Goal: Register for event/course

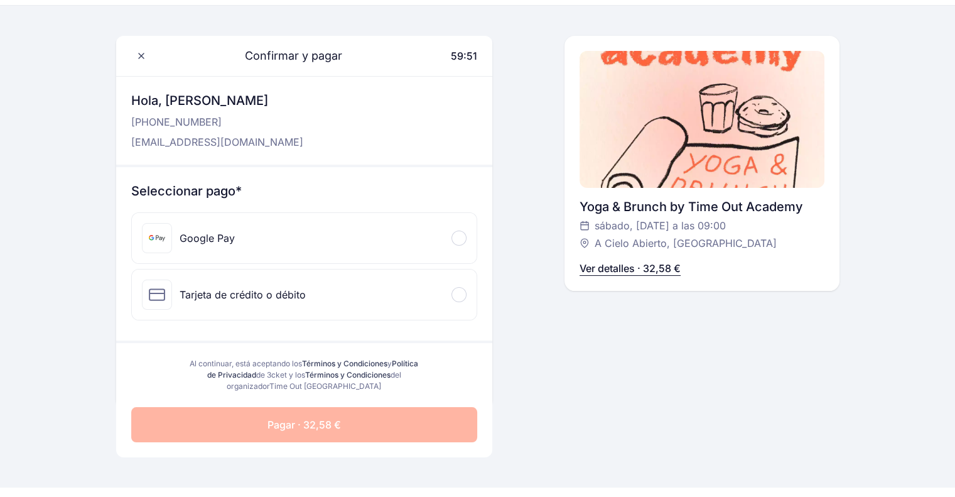
scroll to position [63, 0]
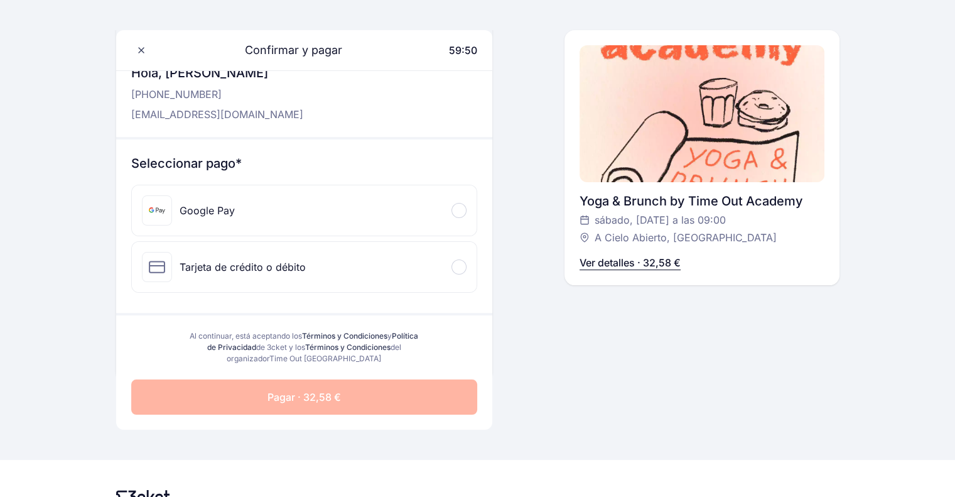
click at [352, 259] on div "Tarjeta de crédito o débito" at bounding box center [304, 267] width 345 height 50
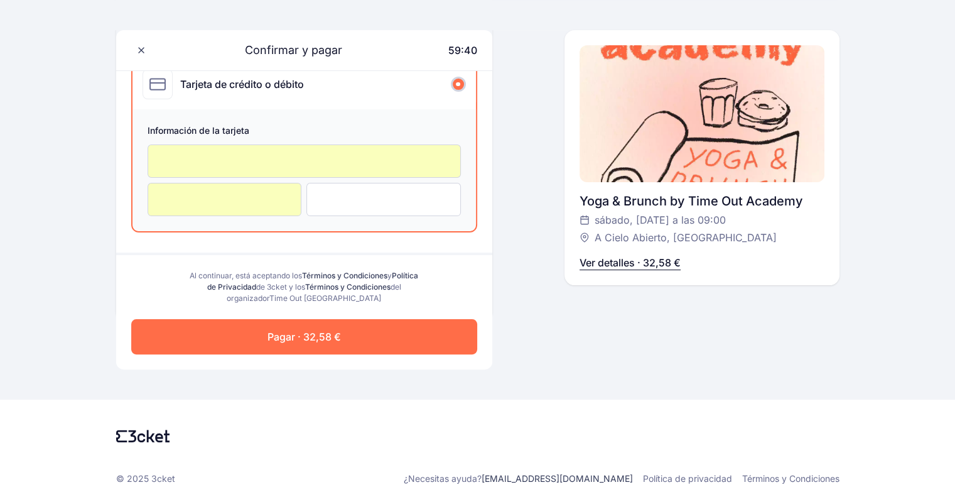
scroll to position [248, 0]
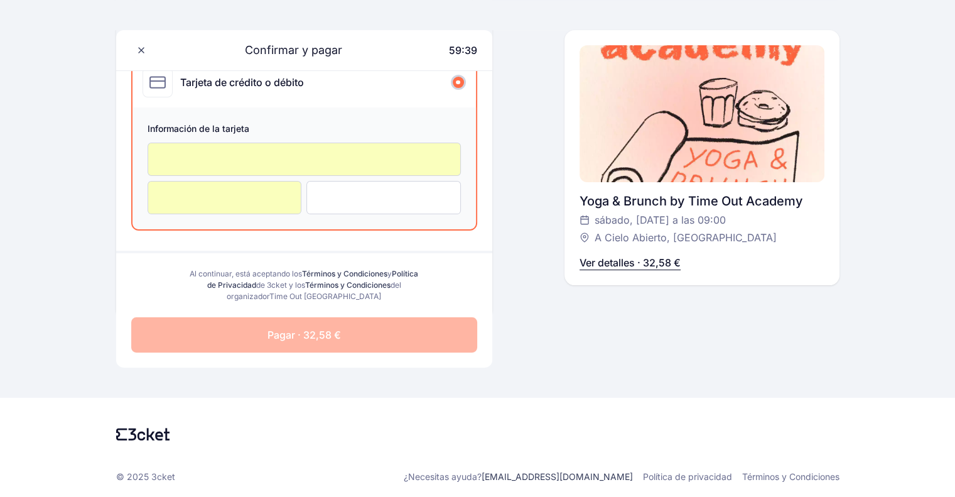
click at [311, 327] on span "Pagar · 32,58 €" at bounding box center [303, 334] width 73 height 15
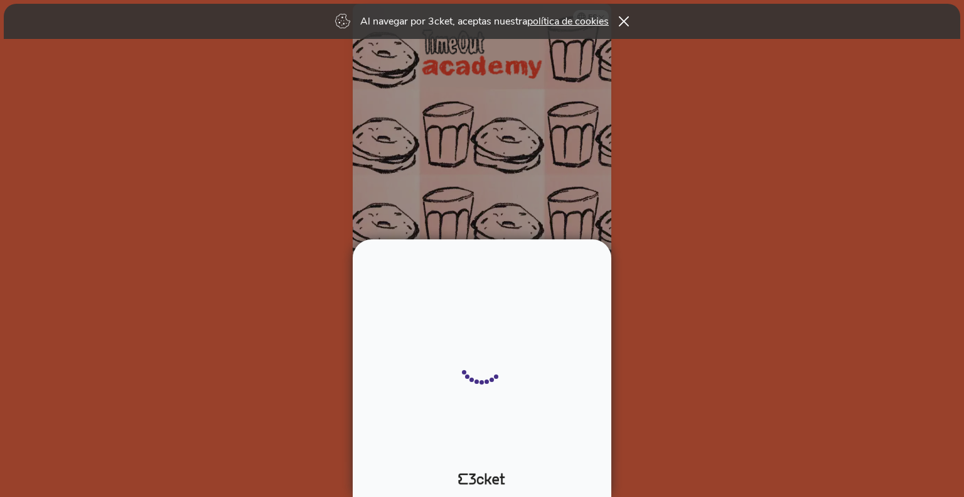
select select "34"
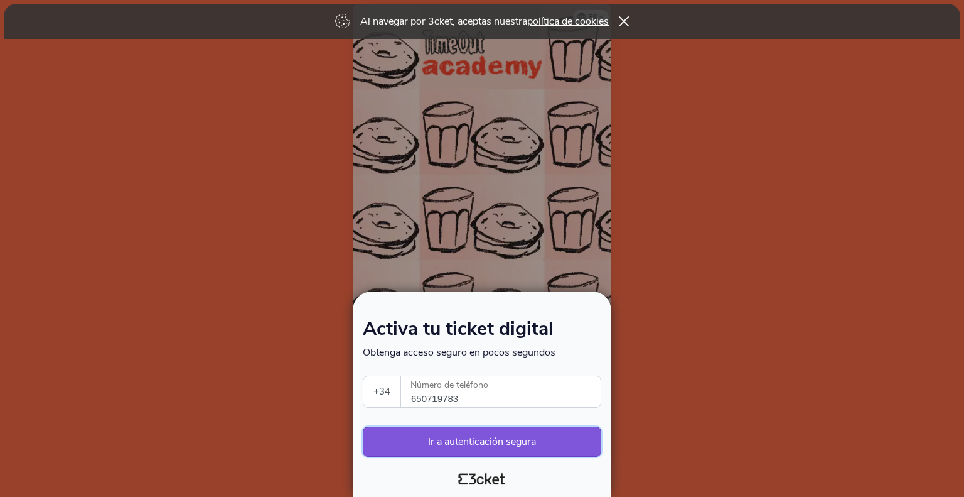
click at [544, 443] on button "Ir a autenticación segura" at bounding box center [482, 441] width 239 height 30
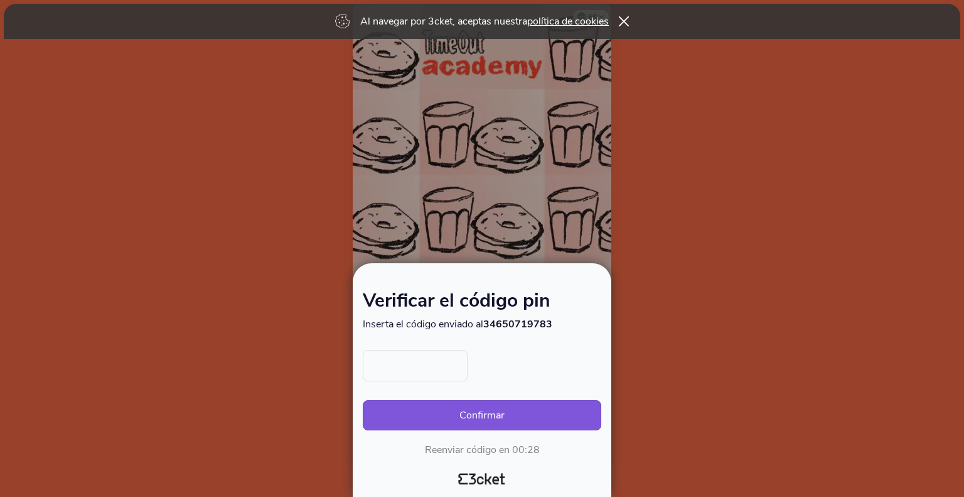
click at [439, 367] on input "text" at bounding box center [415, 365] width 105 height 31
type input "1329"
click at [363, 400] on button "Confirmar" at bounding box center [482, 415] width 239 height 30
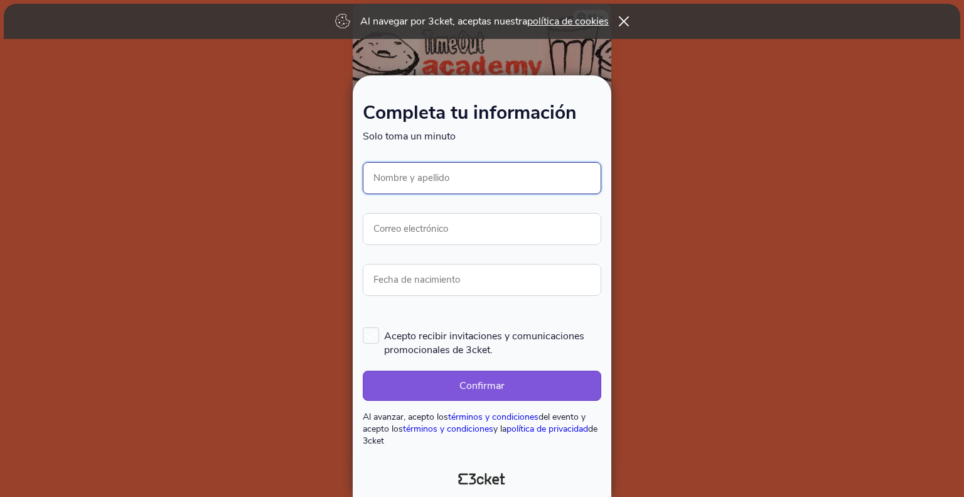
click at [421, 175] on input "Nombre y apellido" at bounding box center [482, 178] width 239 height 32
type input "[PERSON_NAME]"
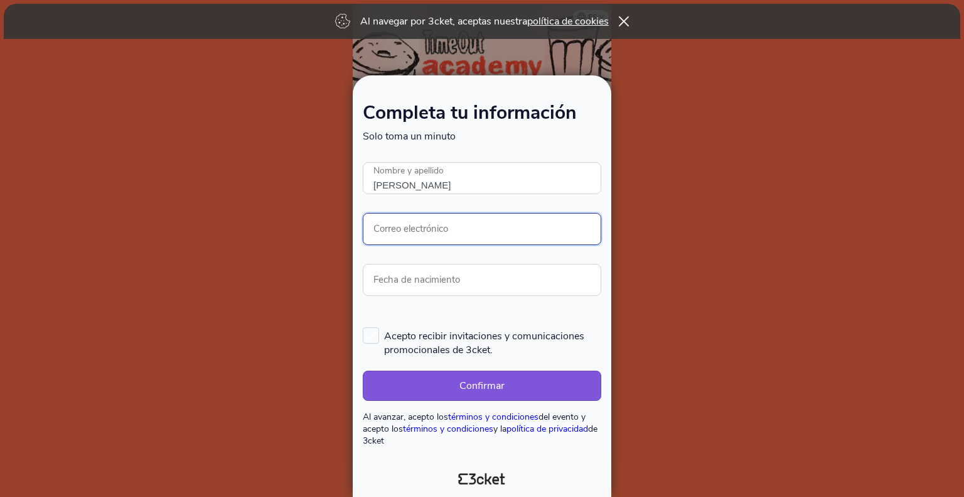
type input "[EMAIL_ADDRESS][DOMAIN_NAME]"
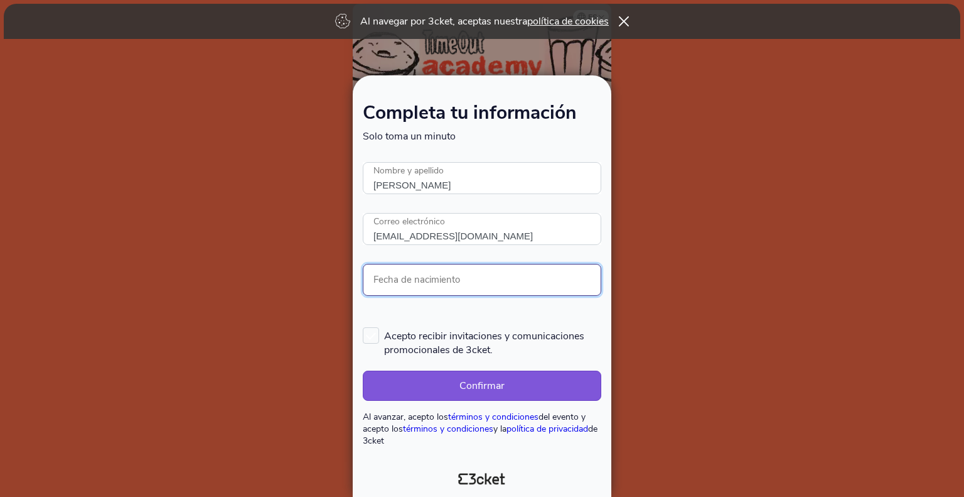
click at [438, 266] on input "Fecha de nacimiento" at bounding box center [482, 280] width 239 height 32
type input "[DATE]"
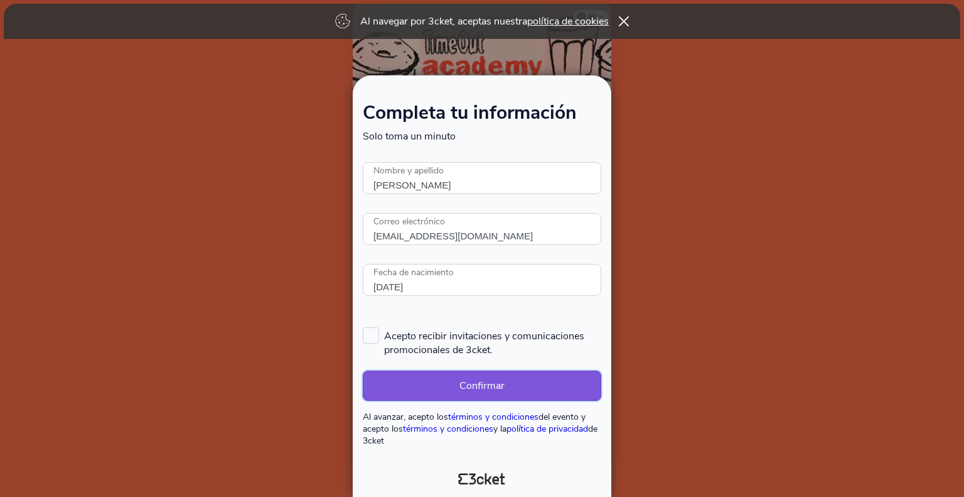
click at [439, 381] on button "Confirmar" at bounding box center [482, 385] width 239 height 30
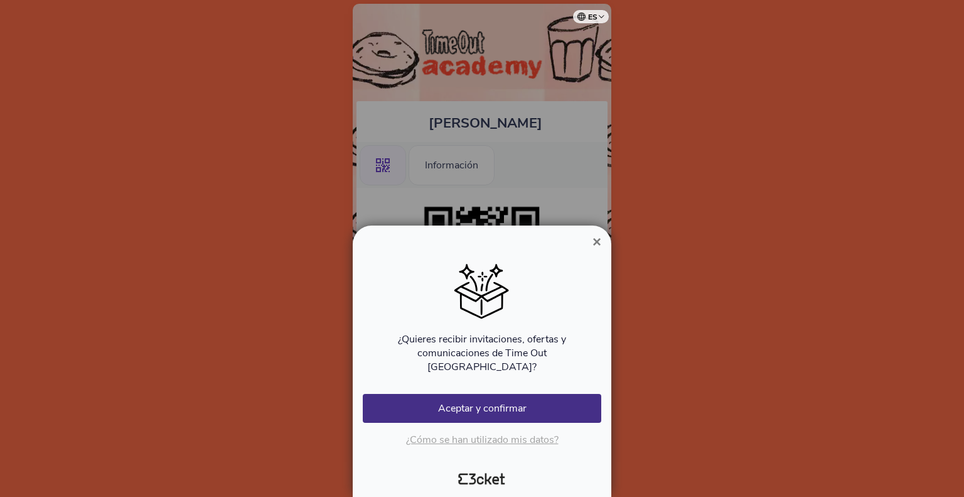
click at [596, 250] on span "×" at bounding box center [597, 241] width 9 height 17
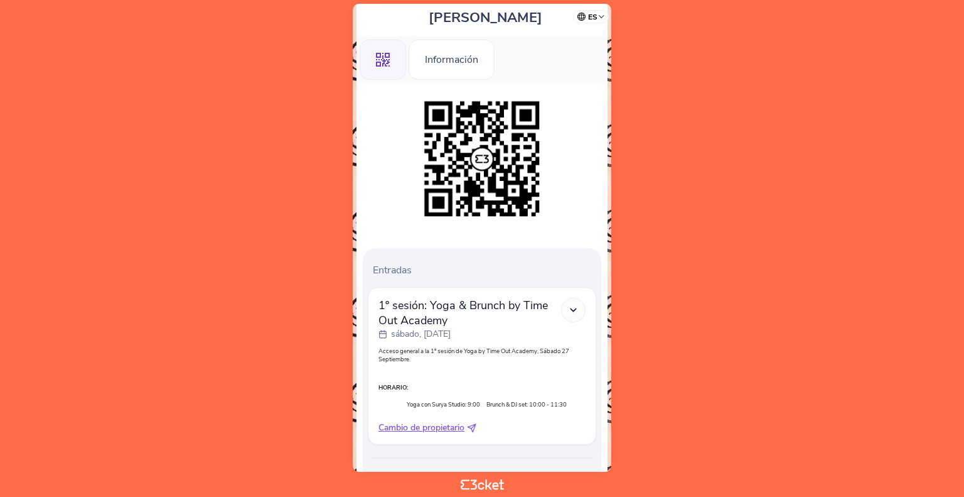
scroll to position [126, 0]
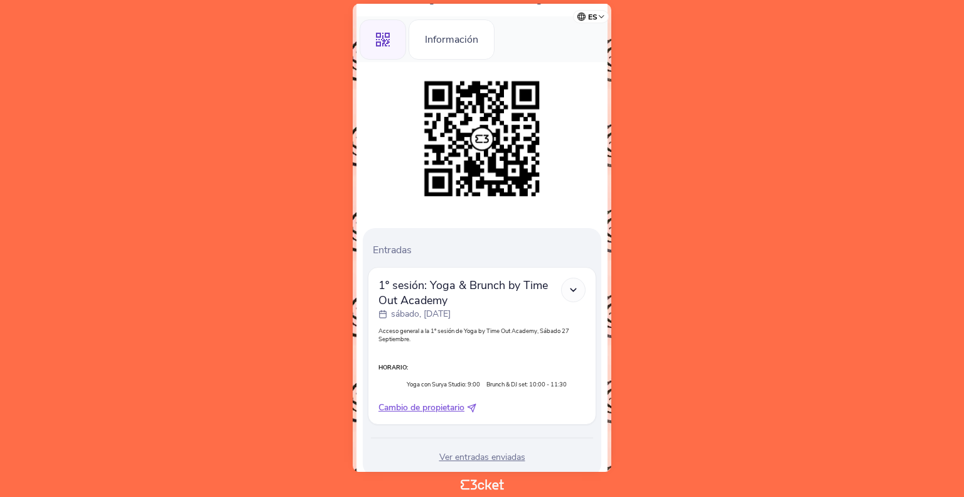
click at [421, 405] on span "Cambio de propietario" at bounding box center [422, 407] width 86 height 13
select select "34"
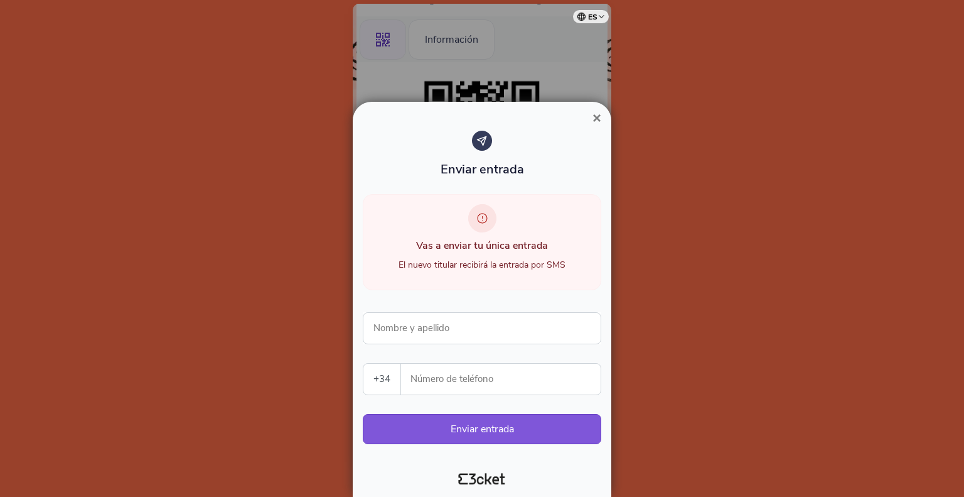
click at [597, 117] on span "×" at bounding box center [597, 117] width 9 height 17
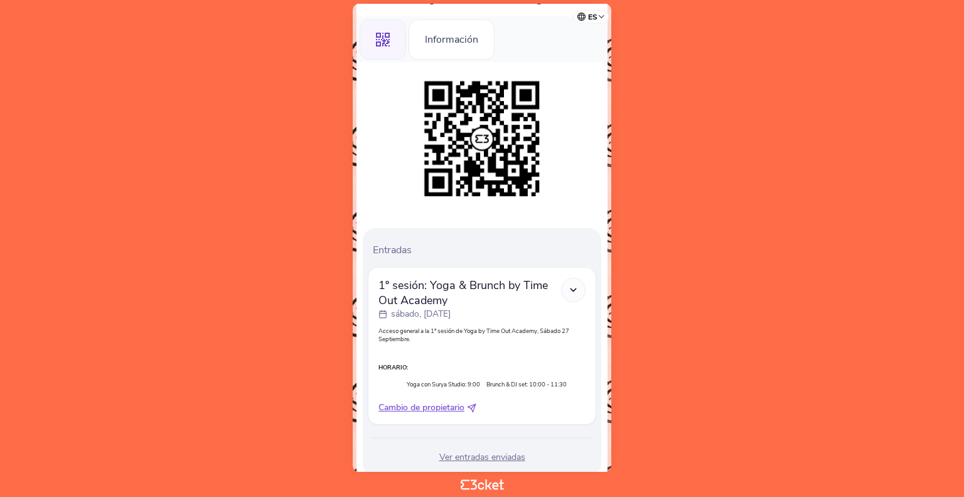
click at [575, 286] on icon at bounding box center [573, 289] width 11 height 11
click at [575, 294] on icon at bounding box center [573, 289] width 11 height 11
click at [493, 284] on span "1º sesión: Yoga & Brunch by Time Out Academy" at bounding box center [470, 292] width 183 height 30
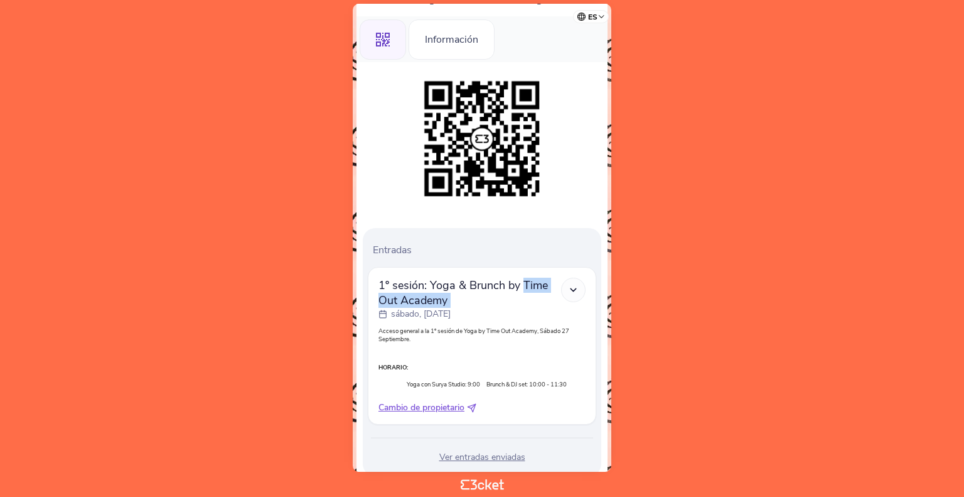
copy div "1º sesión: Yoga & Brunch by Time Out Academy"
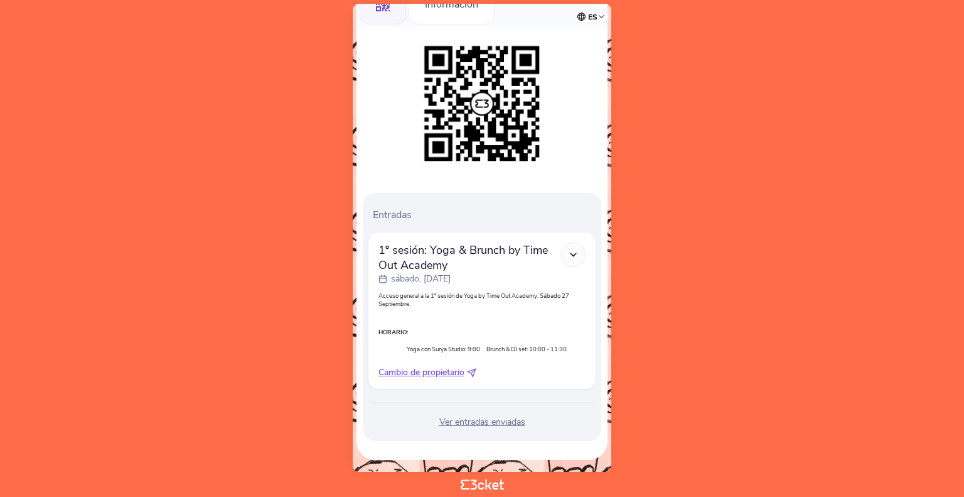
click at [483, 422] on div "Ver entradas enviadas" at bounding box center [482, 422] width 228 height 13
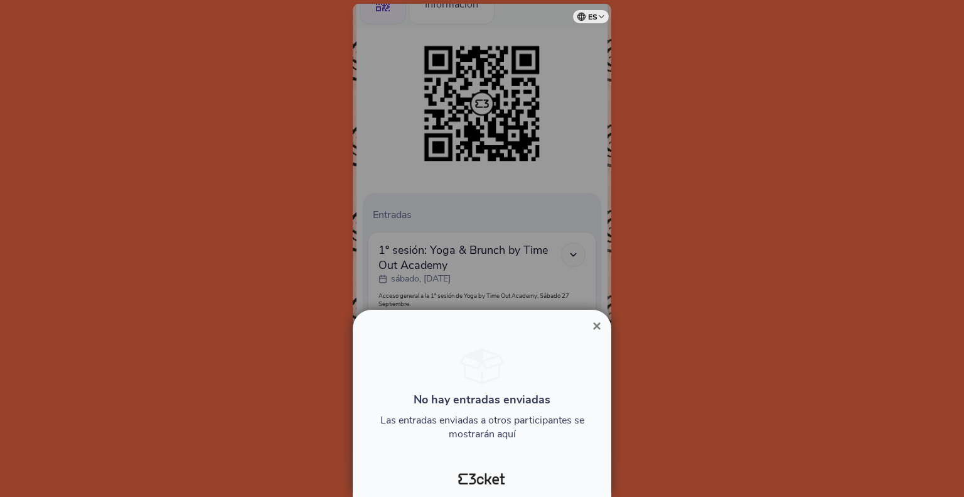
click at [599, 252] on div at bounding box center [482, 248] width 964 height 497
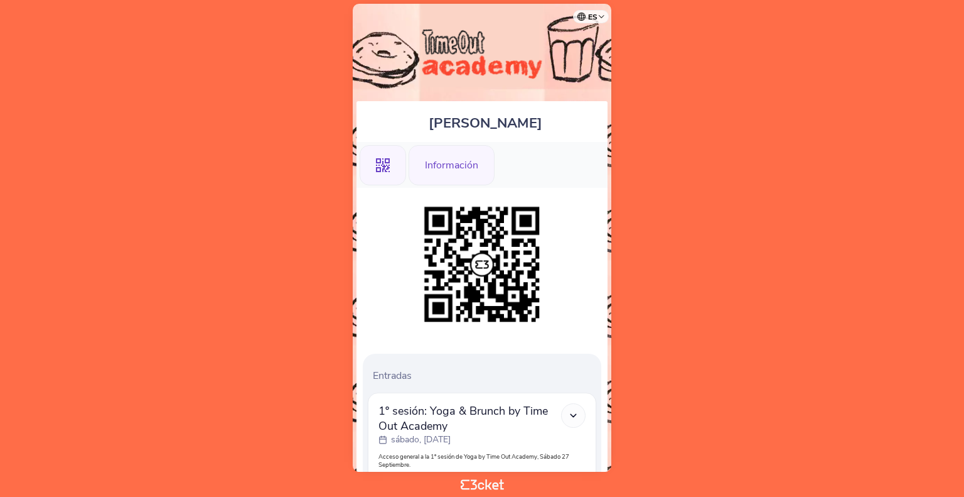
click at [446, 158] on div "Información" at bounding box center [452, 165] width 86 height 40
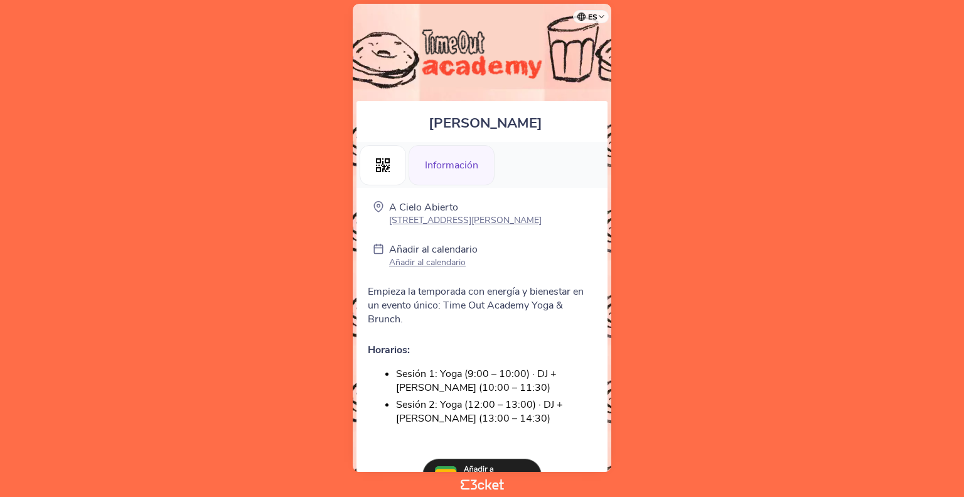
scroll to position [57, 0]
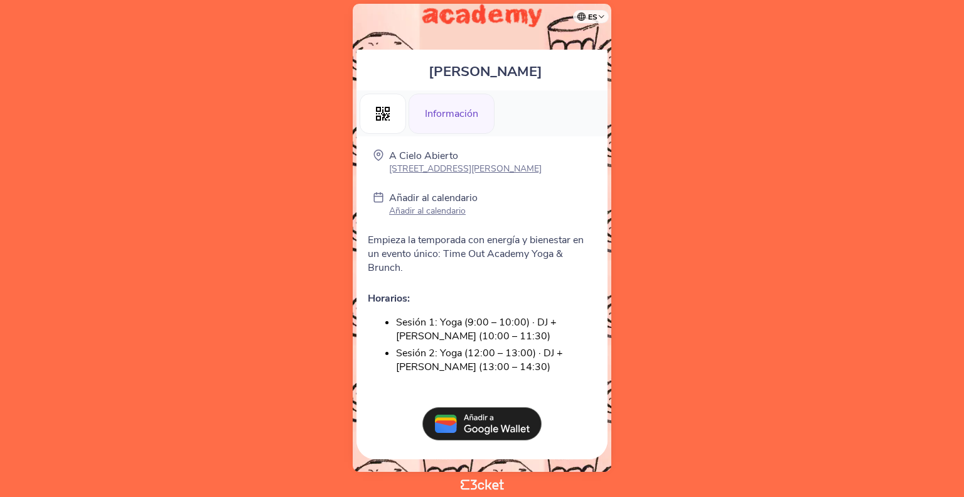
click at [444, 214] on p "Añadir al calendario" at bounding box center [433, 211] width 89 height 12
click at [422, 163] on p "[STREET_ADDRESS][PERSON_NAME]" at bounding box center [465, 169] width 153 height 12
drag, startPoint x: 392, startPoint y: 159, endPoint x: 432, endPoint y: 181, distance: 45.8
click at [432, 181] on div "A Cielo Abierto [STREET_ADDRESS][PERSON_NAME] Añadir al calendario Añadir al ca…" at bounding box center [482, 273] width 239 height 249
copy div "A Cielo Abierto [STREET_ADDRESS][PERSON_NAME]"
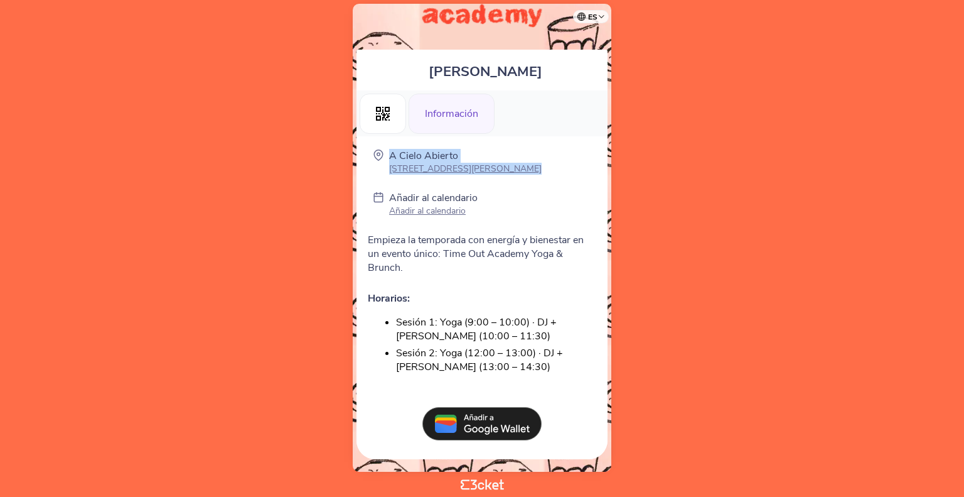
click at [425, 149] on p "A Cielo Abierto" at bounding box center [465, 156] width 153 height 14
